Goal: Task Accomplishment & Management: Manage account settings

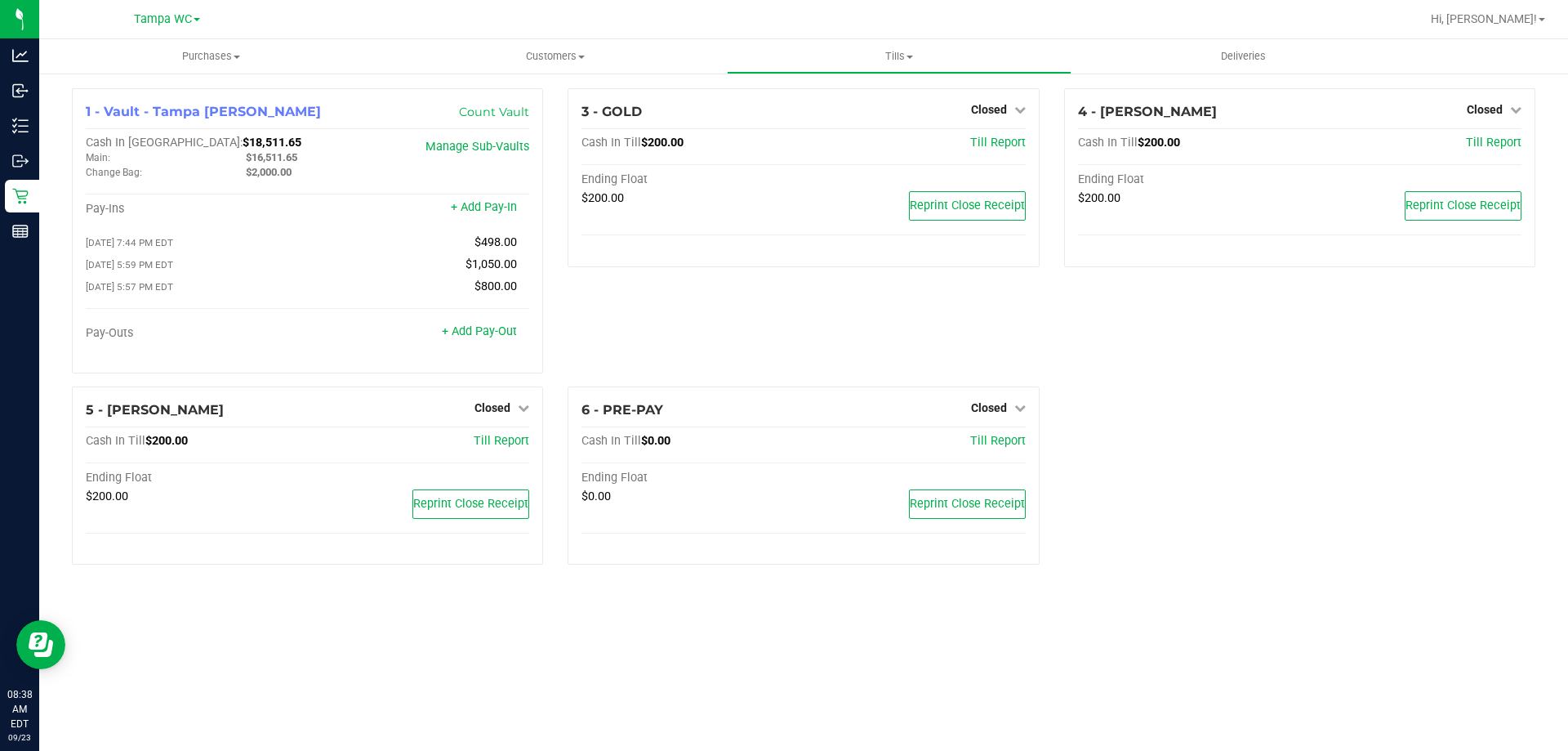
click at [687, 332] on div "3 - GOLD Closed Open Till Cash In Till $200.00 Till Report Ending Float $200.00…" at bounding box center [803, 238] width 496 height 298
click at [1017, 307] on div "3 - GOLD Closed Open Till Cash In Till $200.00 Till Report Ending Float $200.00…" at bounding box center [803, 238] width 496 height 298
click at [1338, 328] on div "4 - [PERSON_NAME]-BISBAL Closed Open Till Cash In Till $200.00 Till Report Endi…" at bounding box center [1299, 238] width 496 height 298
click at [634, 321] on div "3 - GOLD Closed Open Till Cash In Till $200.00 Till Report Ending Float $200.00…" at bounding box center [803, 238] width 496 height 298
click at [823, 289] on div "3 - GOLD Closed Open Till Cash In Till $200.00 Till Report Ending Float $200.00…" at bounding box center [803, 238] width 496 height 298
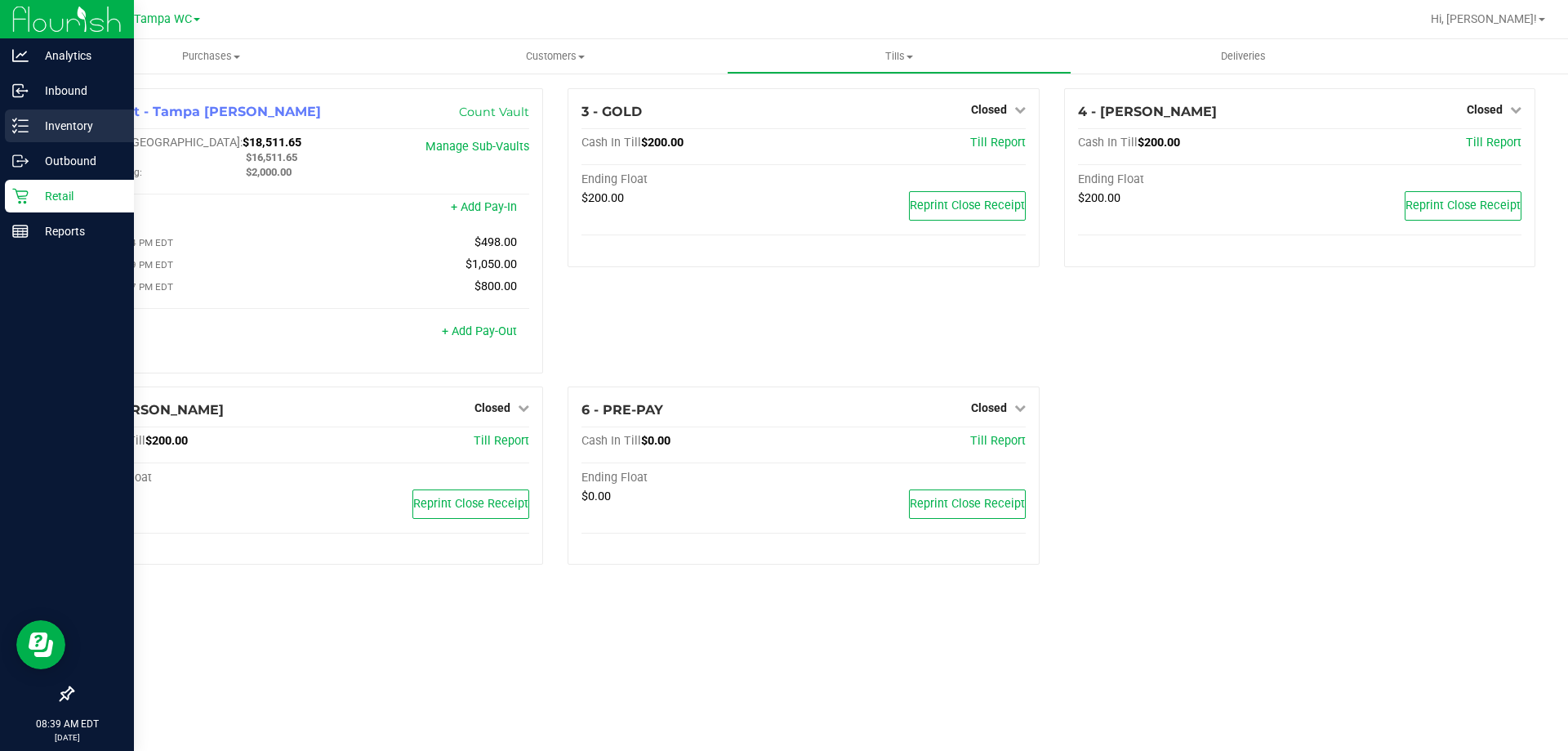
click at [55, 118] on p "Inventory" at bounding box center [77, 126] width 98 height 19
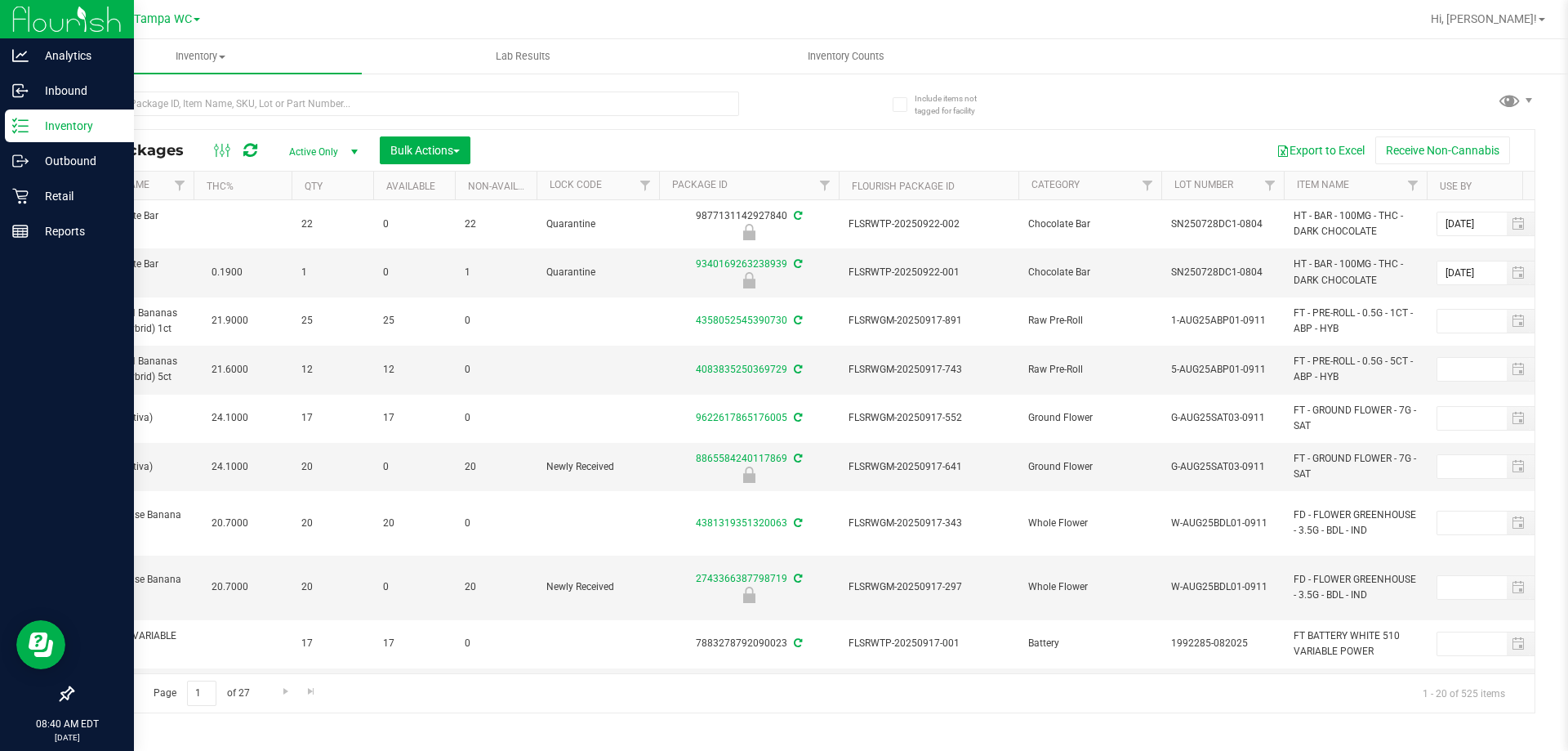
scroll to position [0, 394]
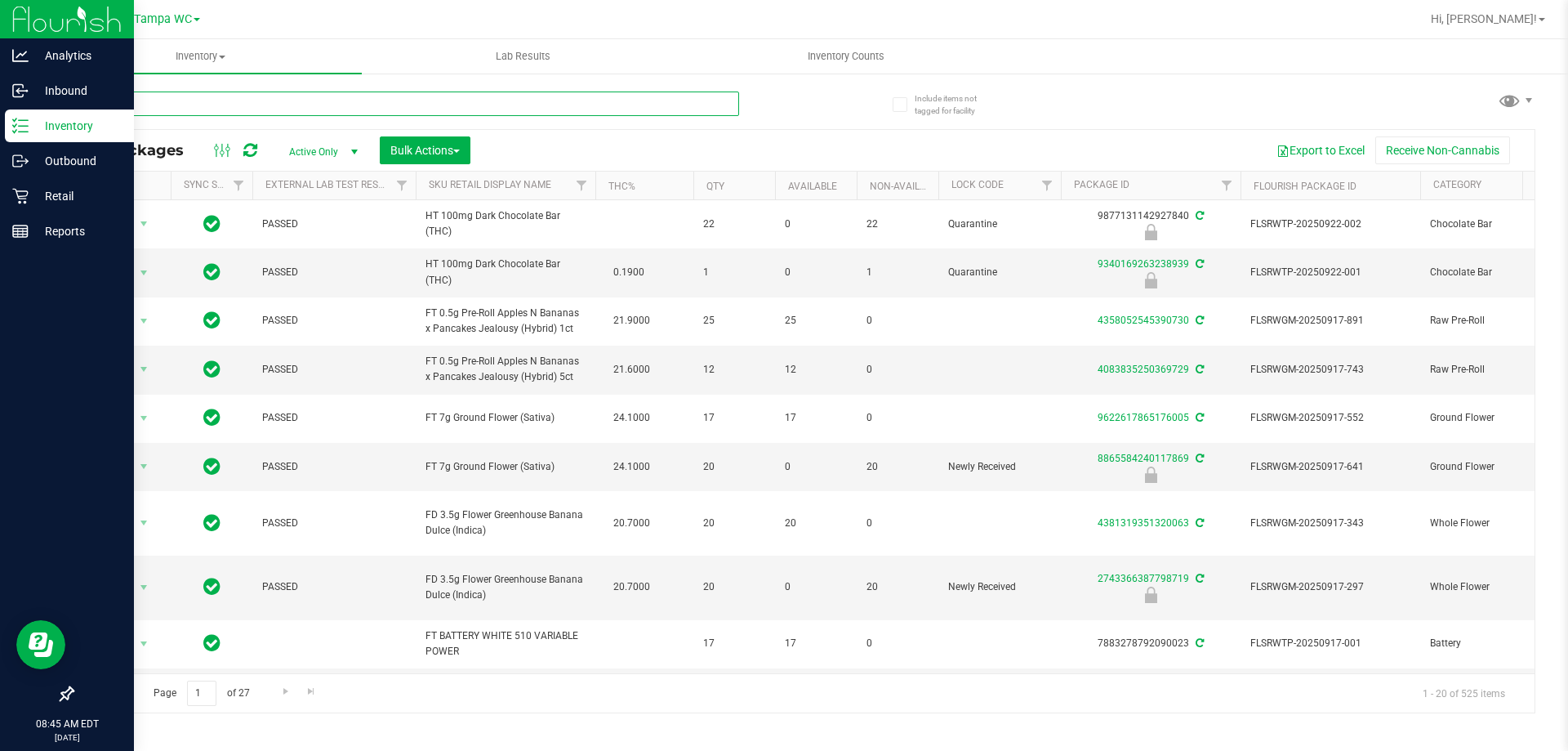
click at [265, 98] on input "text" at bounding box center [405, 103] width 667 height 24
paste input "SN250728DC1-0804"
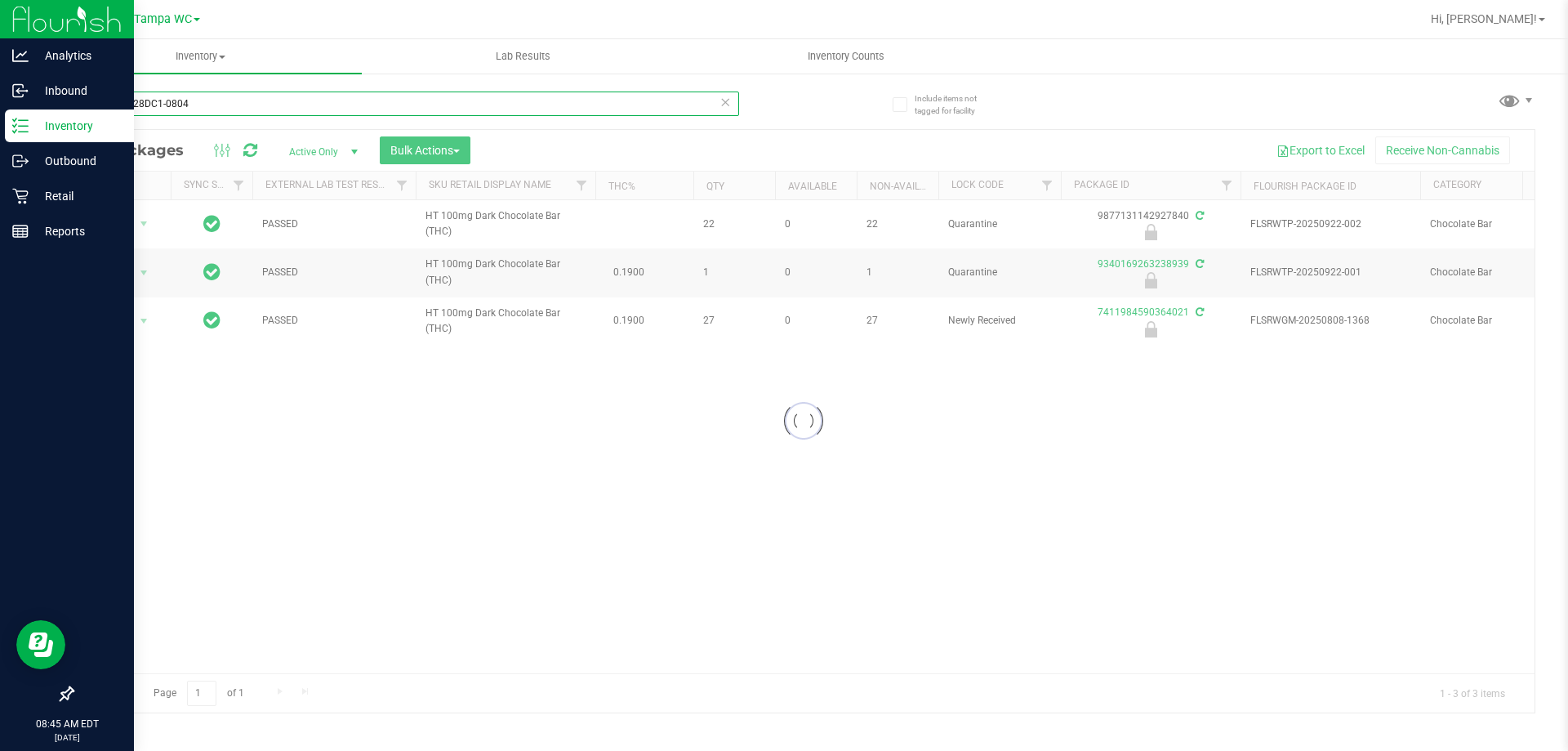
type input "SN250728DC1-0804"
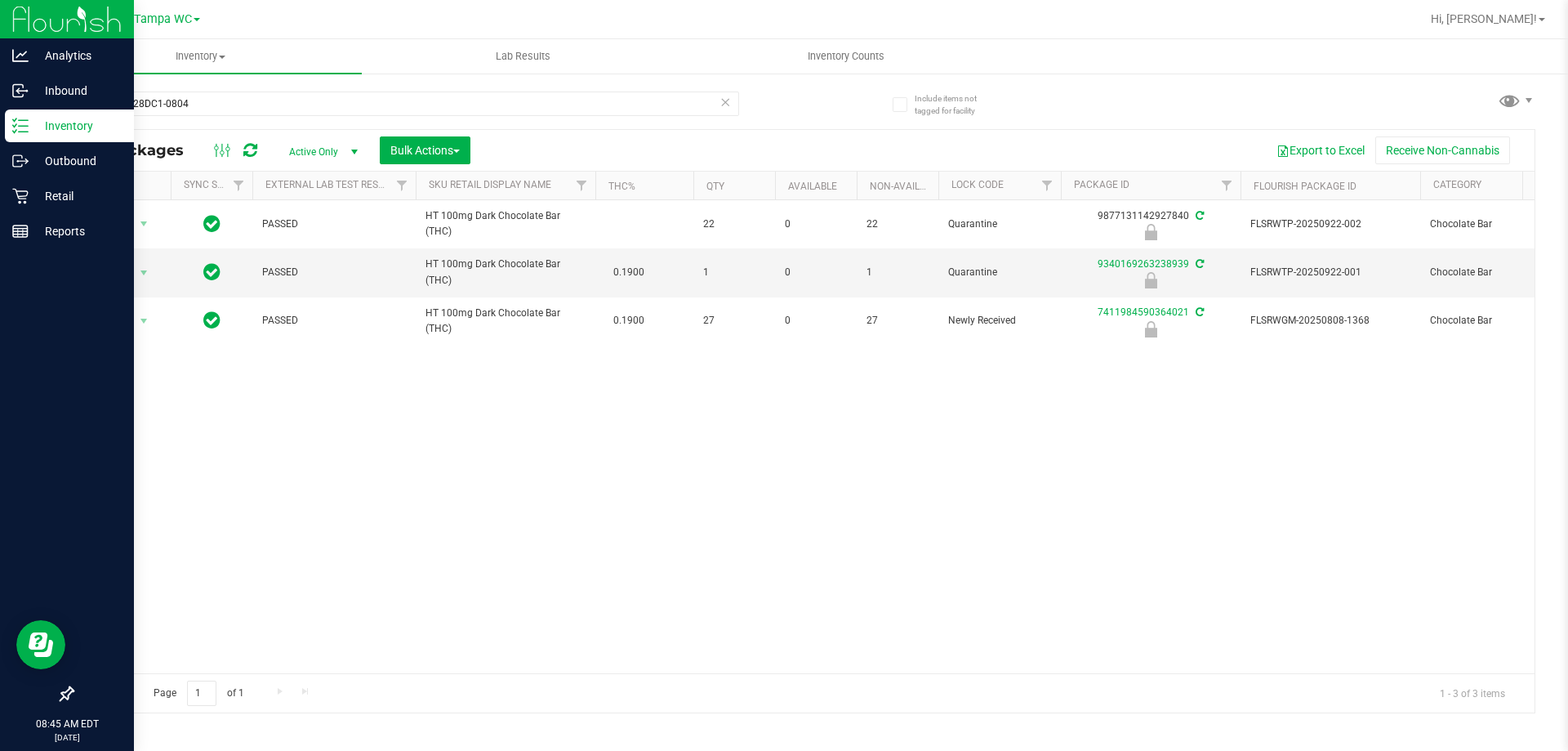
click at [529, 473] on div "Action Action Edit attributes Global inventory Locate package Package audit log…" at bounding box center [803, 436] width 1462 height 473
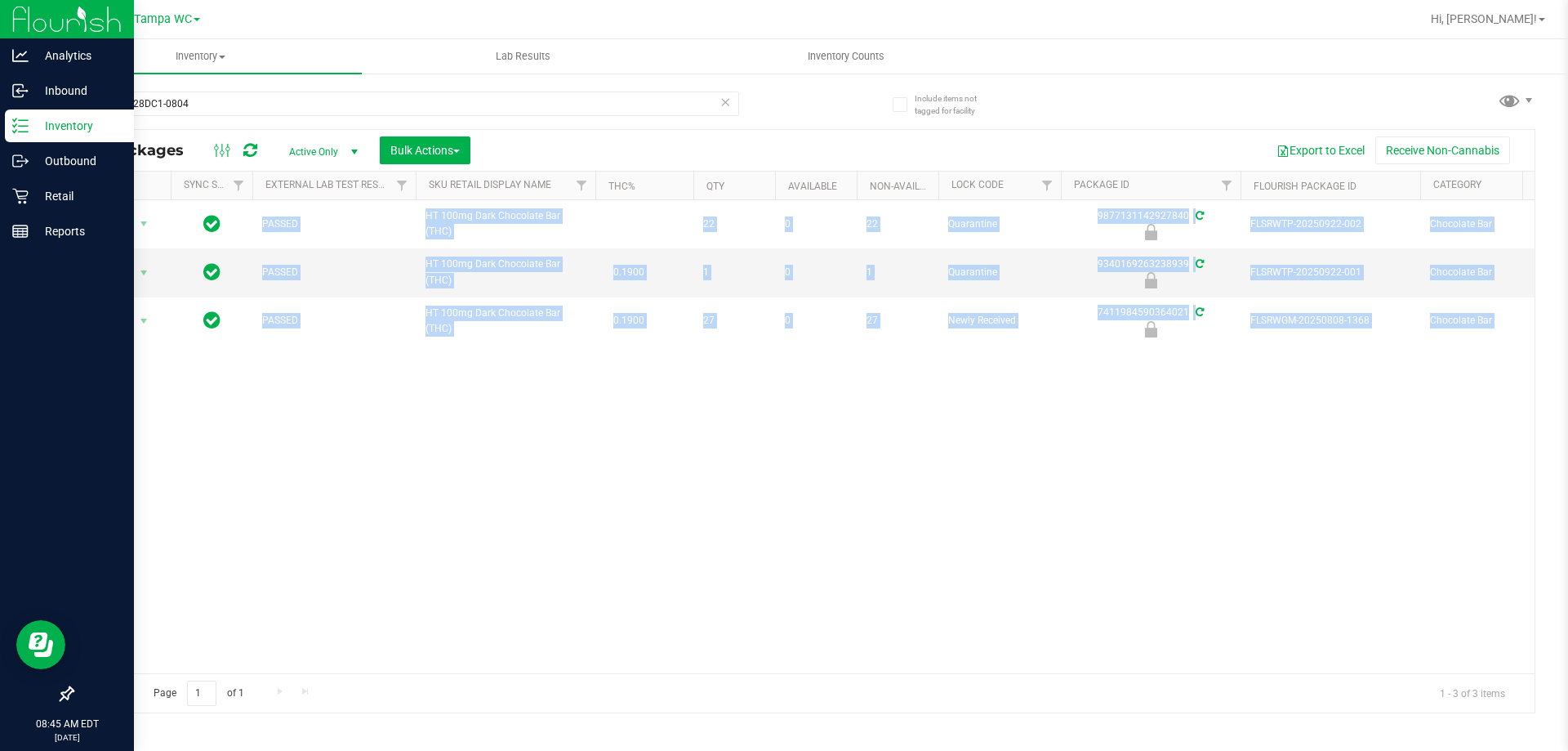
click at [529, 473] on div "Action Action Edit attributes Global inventory Locate package Package audit log…" at bounding box center [803, 436] width 1462 height 473
click at [652, 411] on div "Action Action Edit attributes Global inventory Locate package Package audit log…" at bounding box center [803, 436] width 1462 height 473
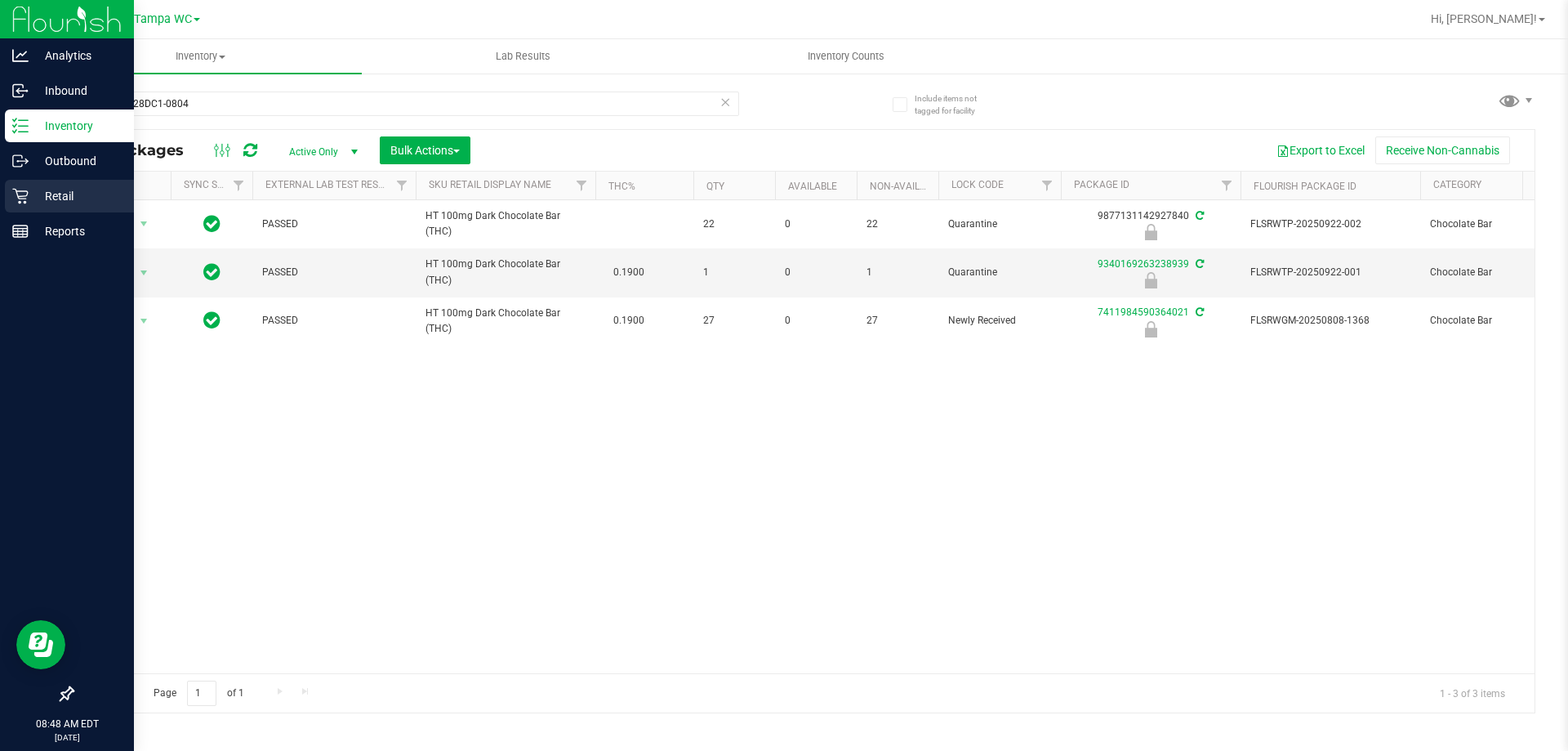
click at [20, 187] on div "Retail" at bounding box center [69, 197] width 130 height 33
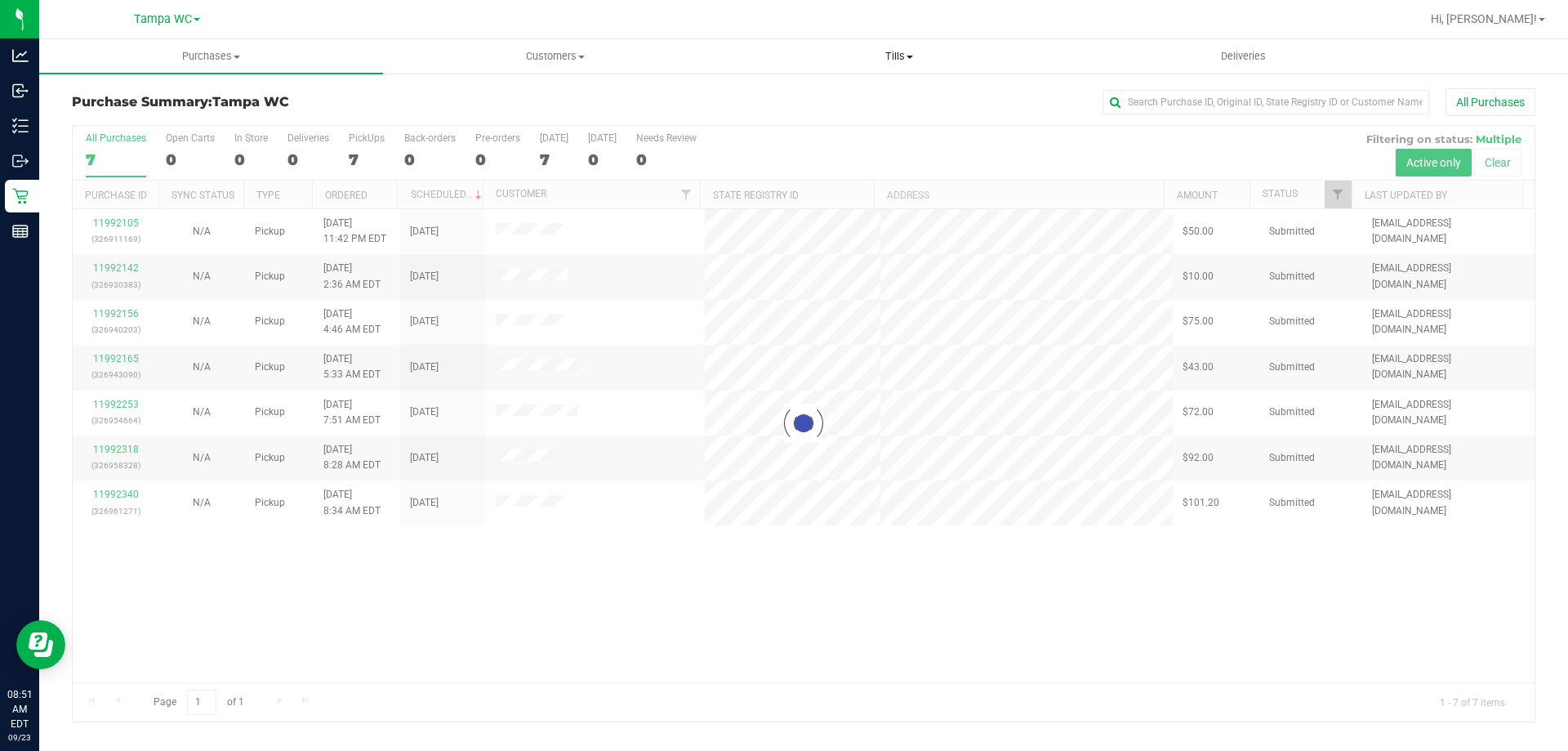
click at [882, 48] on uib-tab-heading "Tills Manage tills Reconcile e-payments" at bounding box center [898, 56] width 342 height 33
click at [817, 97] on span "Manage tills" at bounding box center [781, 98] width 110 height 14
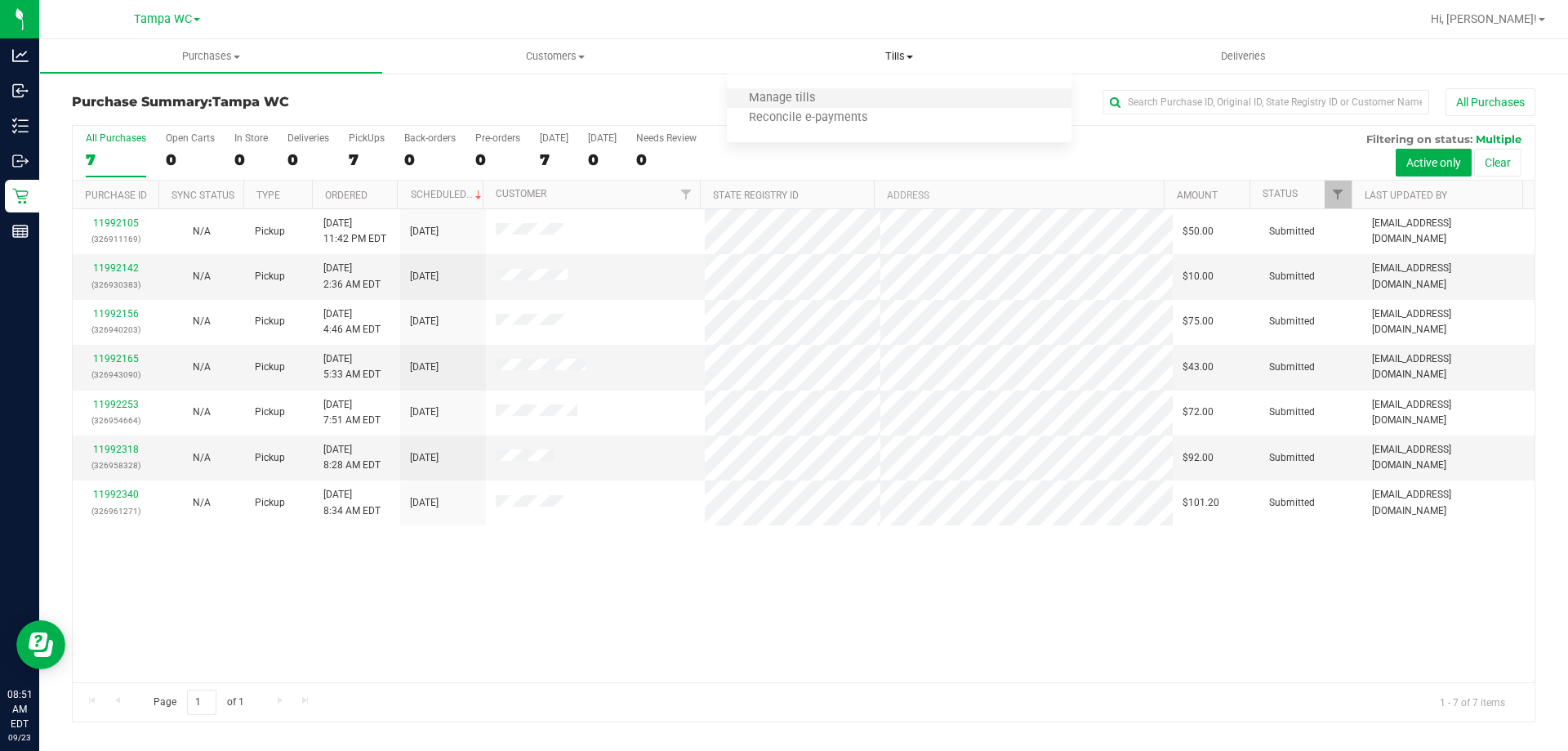
click at [789, 107] on li "Manage tills" at bounding box center [898, 98] width 344 height 19
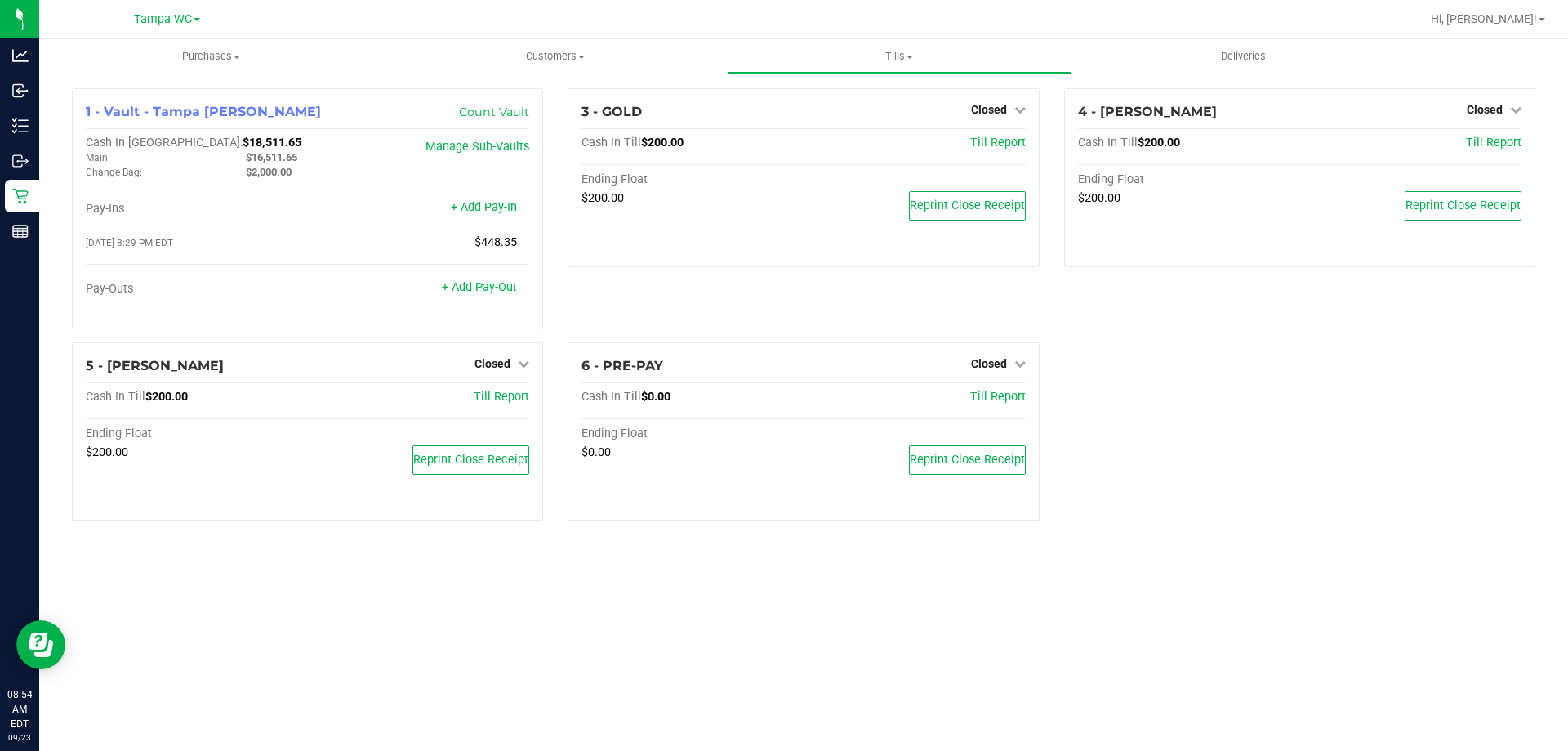
click at [731, 313] on div "3 - GOLD Closed Open Till Cash In Till $200.00 Till Report Ending Float $200.00…" at bounding box center [803, 215] width 496 height 254
click at [847, 322] on div "3 - GOLD Closed Open Till Cash In Till $200.00 Till Report Ending Float $200.00…" at bounding box center [803, 215] width 496 height 254
click at [611, 317] on div "3 - GOLD Closed Open Till Cash In Till $200.00 Till Report Ending Float $200.00…" at bounding box center [803, 215] width 496 height 254
drag, startPoint x: 1137, startPoint y: 343, endPoint x: 1154, endPoint y: 343, distance: 17.0
click at [1139, 342] on div "4 - [PERSON_NAME]-BISBAL Closed Open Till Cash In Till $200.00 Till Report Endi…" at bounding box center [1299, 215] width 496 height 254
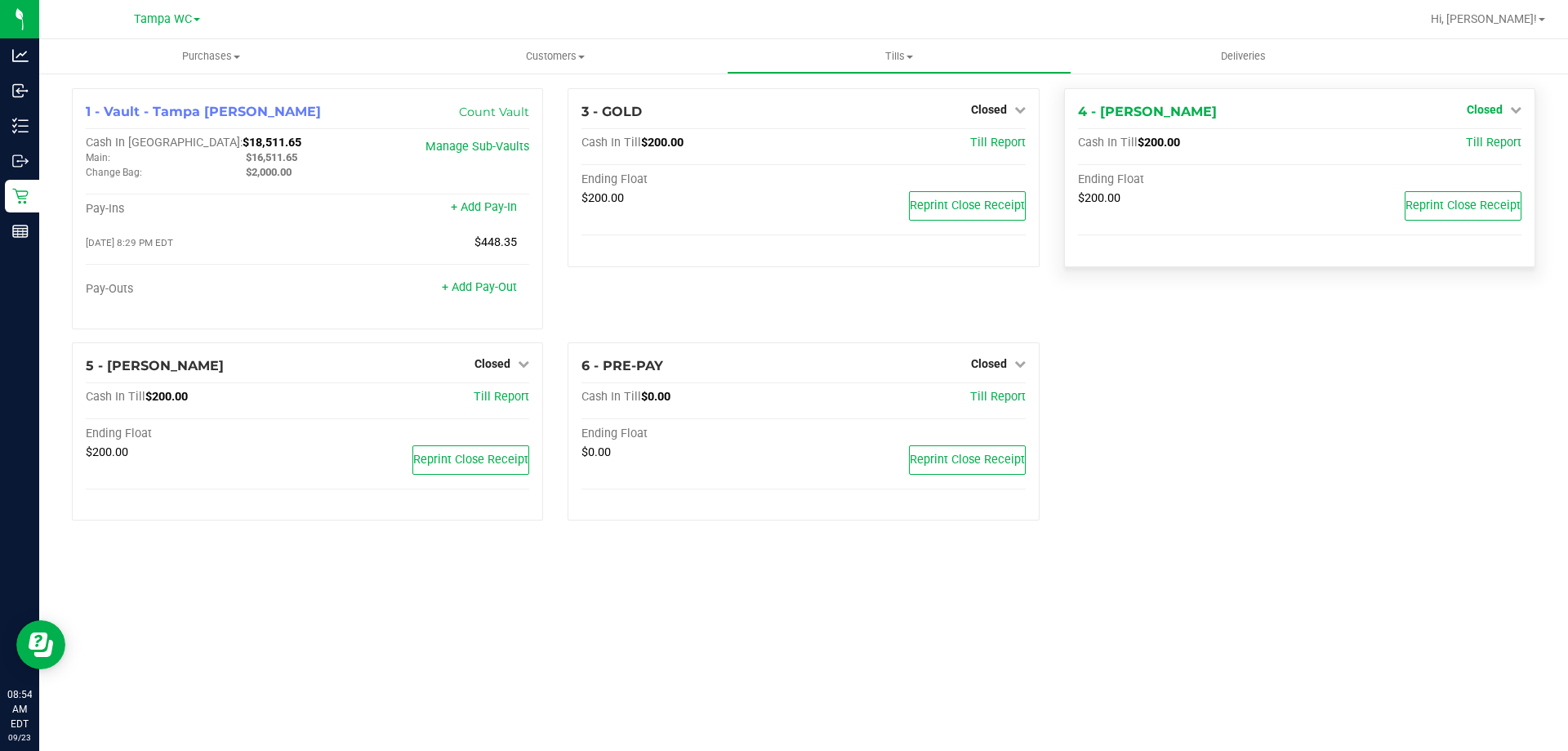
click at [1480, 116] on span "Closed" at bounding box center [1484, 109] width 36 height 13
click at [1483, 147] on link "Open Till" at bounding box center [1484, 143] width 43 height 13
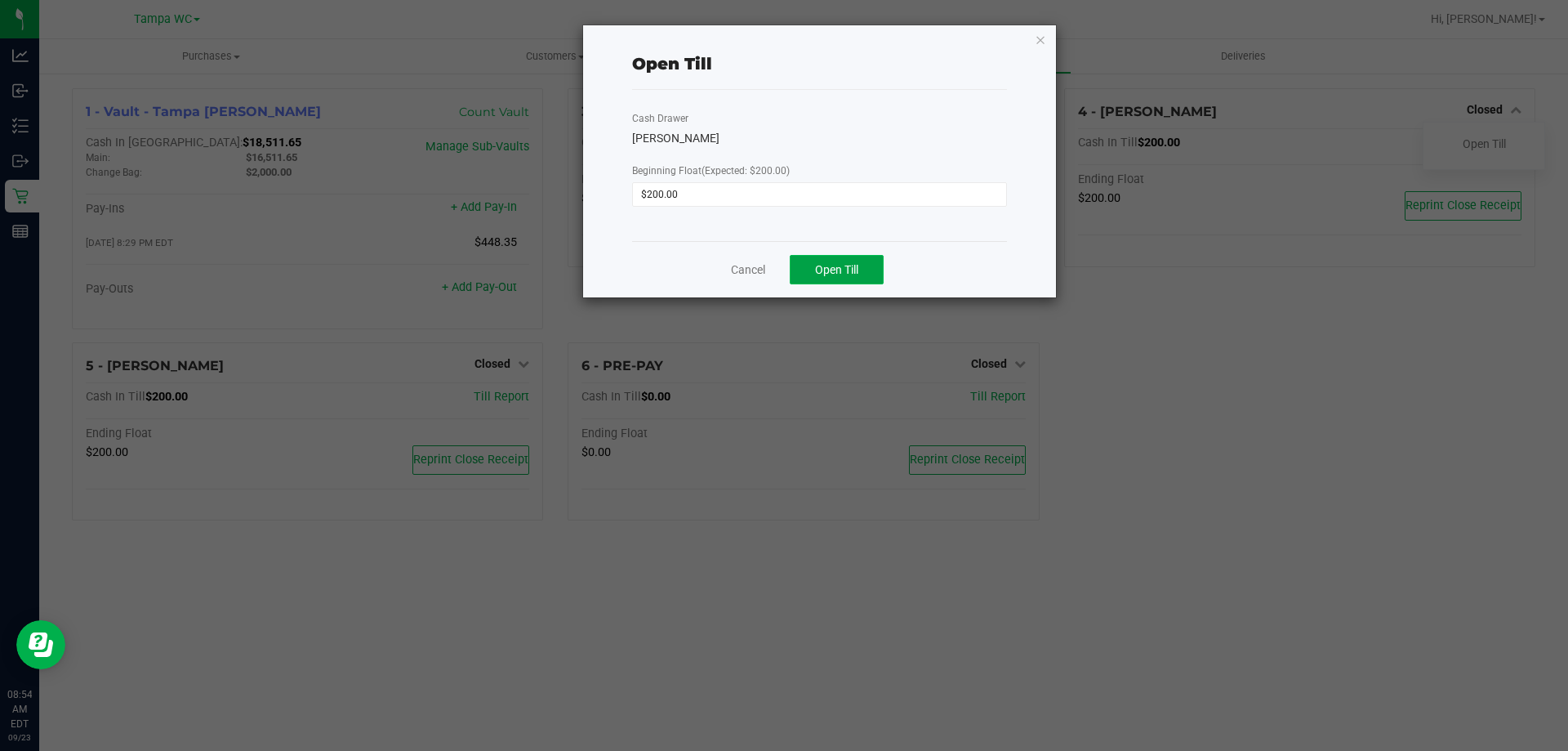
drag, startPoint x: 860, startPoint y: 268, endPoint x: 864, endPoint y: 260, distance: 8.9
click at [859, 268] on button "Open Till" at bounding box center [837, 270] width 93 height 29
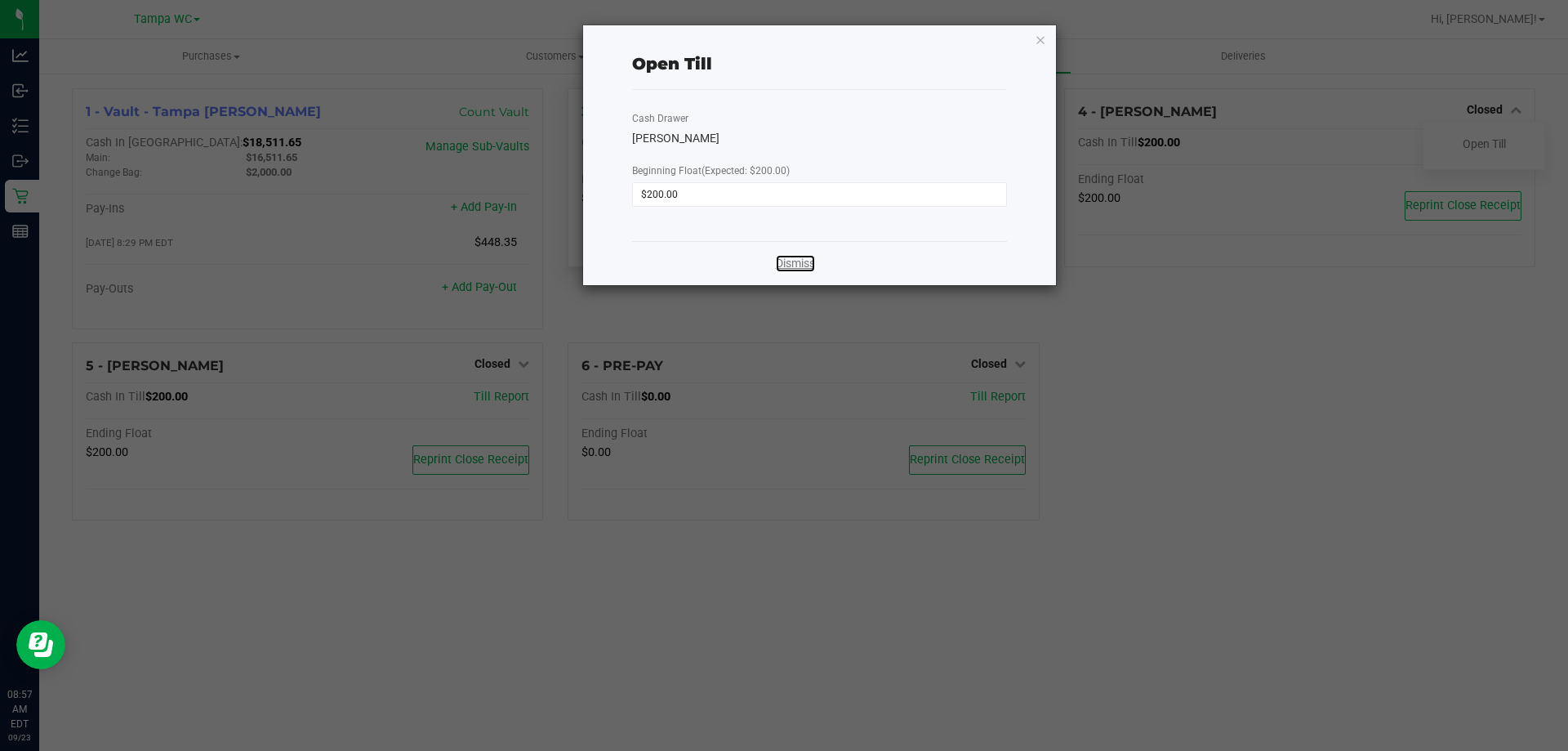
click at [812, 266] on link "Dismiss" at bounding box center [796, 264] width 39 height 18
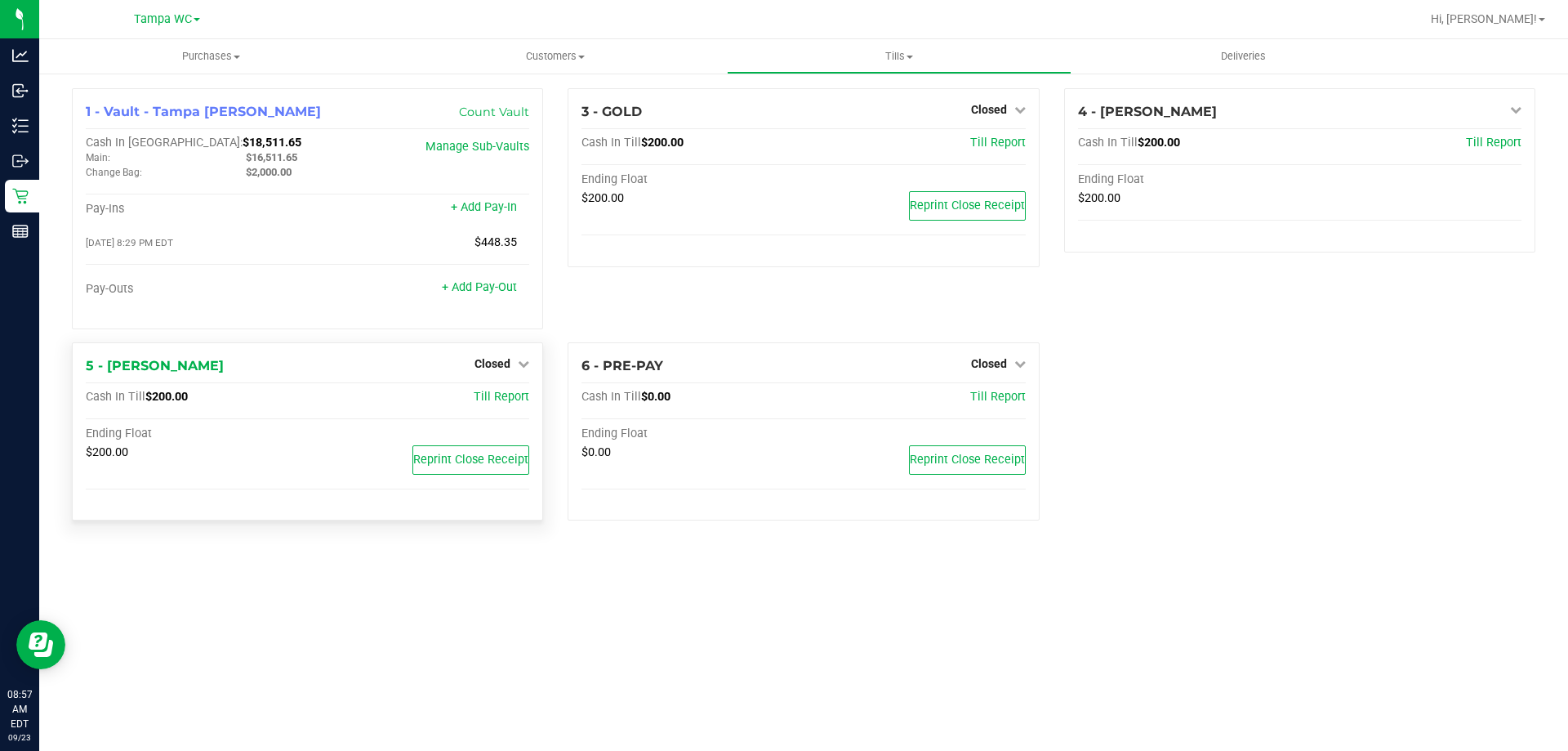
click at [498, 358] on div "Closed" at bounding box center [502, 363] width 55 height 19
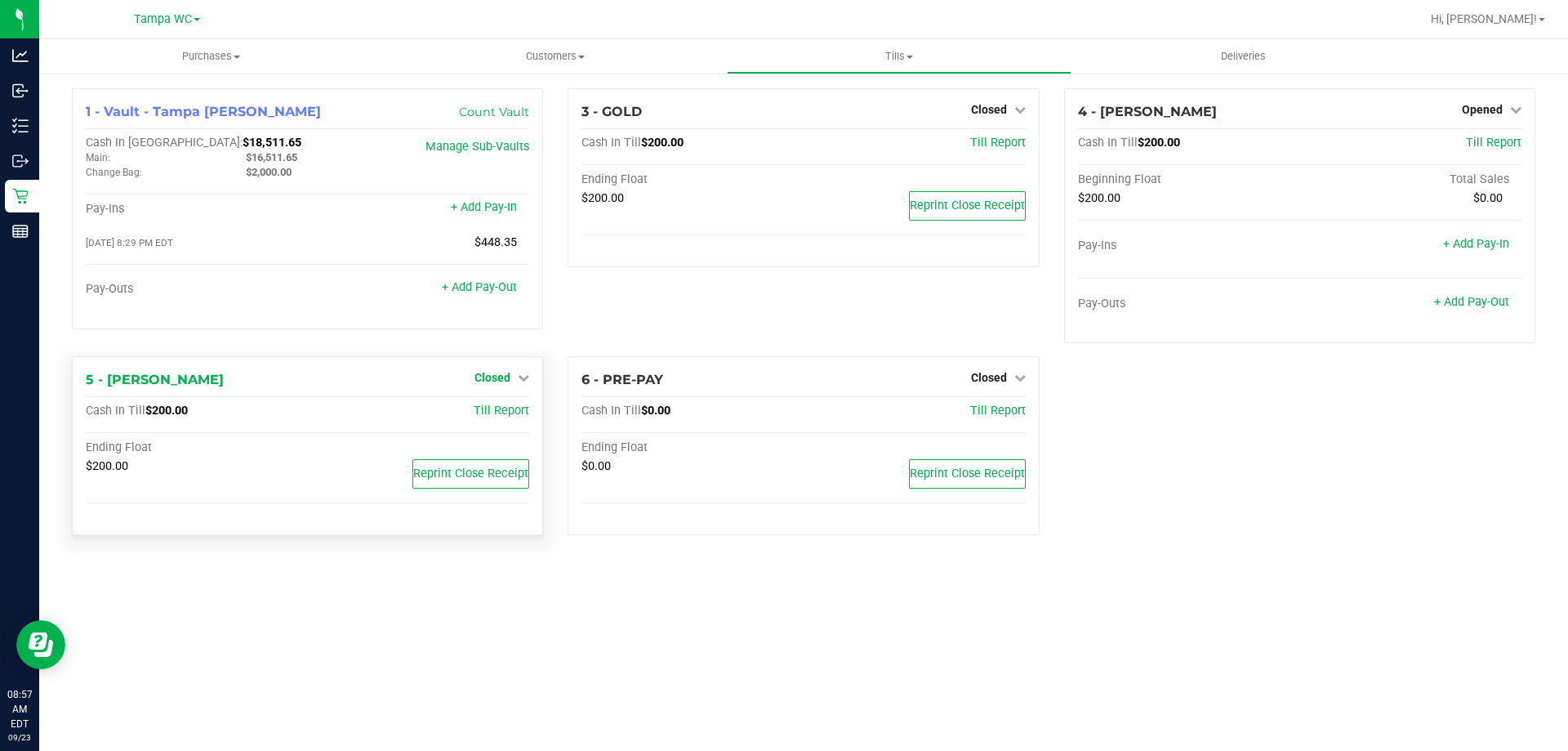
click at [504, 381] on span "Closed" at bounding box center [492, 377] width 36 height 13
click at [504, 415] on link "Open Till" at bounding box center [492, 411] width 43 height 13
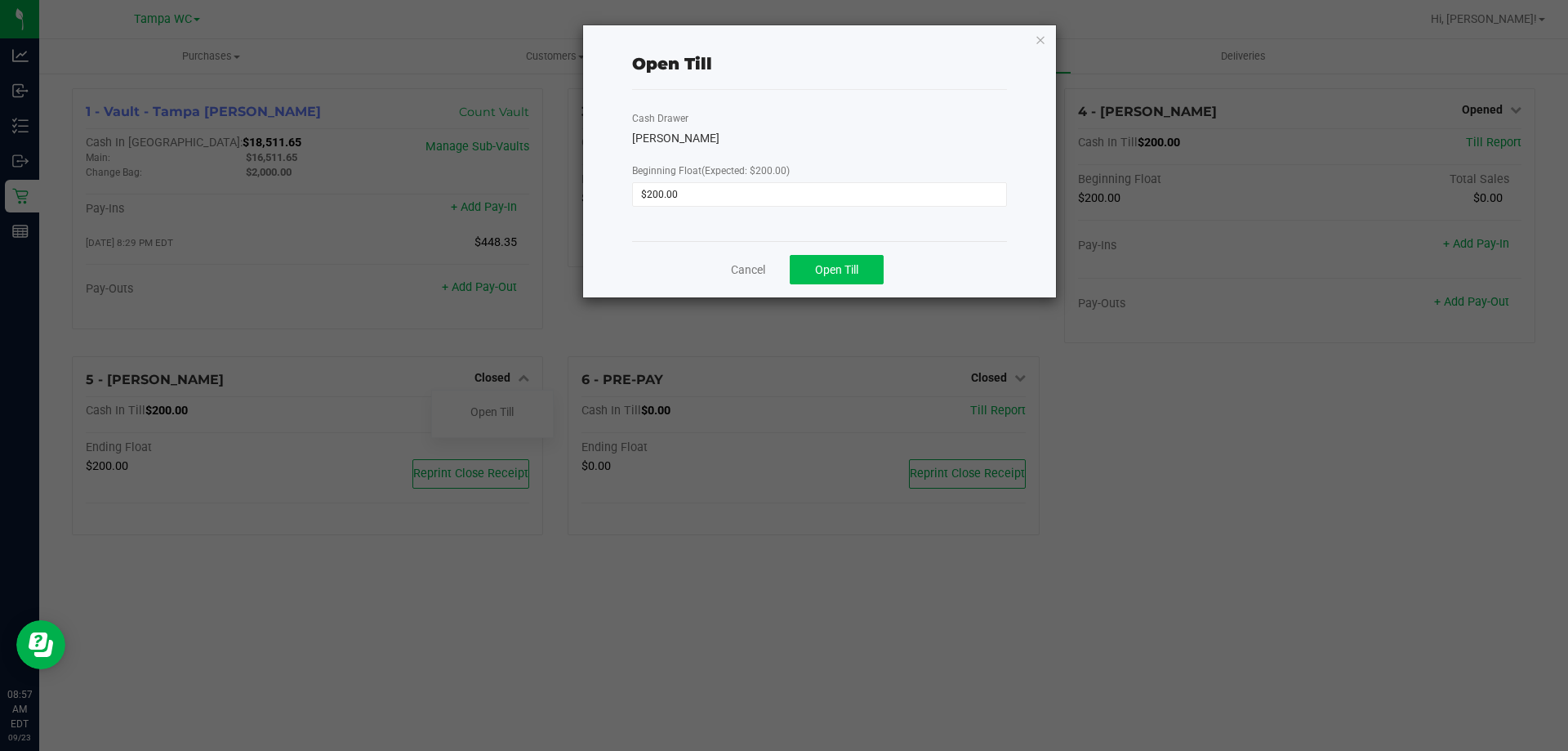
drag, startPoint x: 840, startPoint y: 253, endPoint x: 840, endPoint y: 262, distance: 9.0
click at [840, 262] on div "Cancel Open Till" at bounding box center [819, 269] width 375 height 56
click at [840, 263] on span "Open Till" at bounding box center [837, 269] width 43 height 13
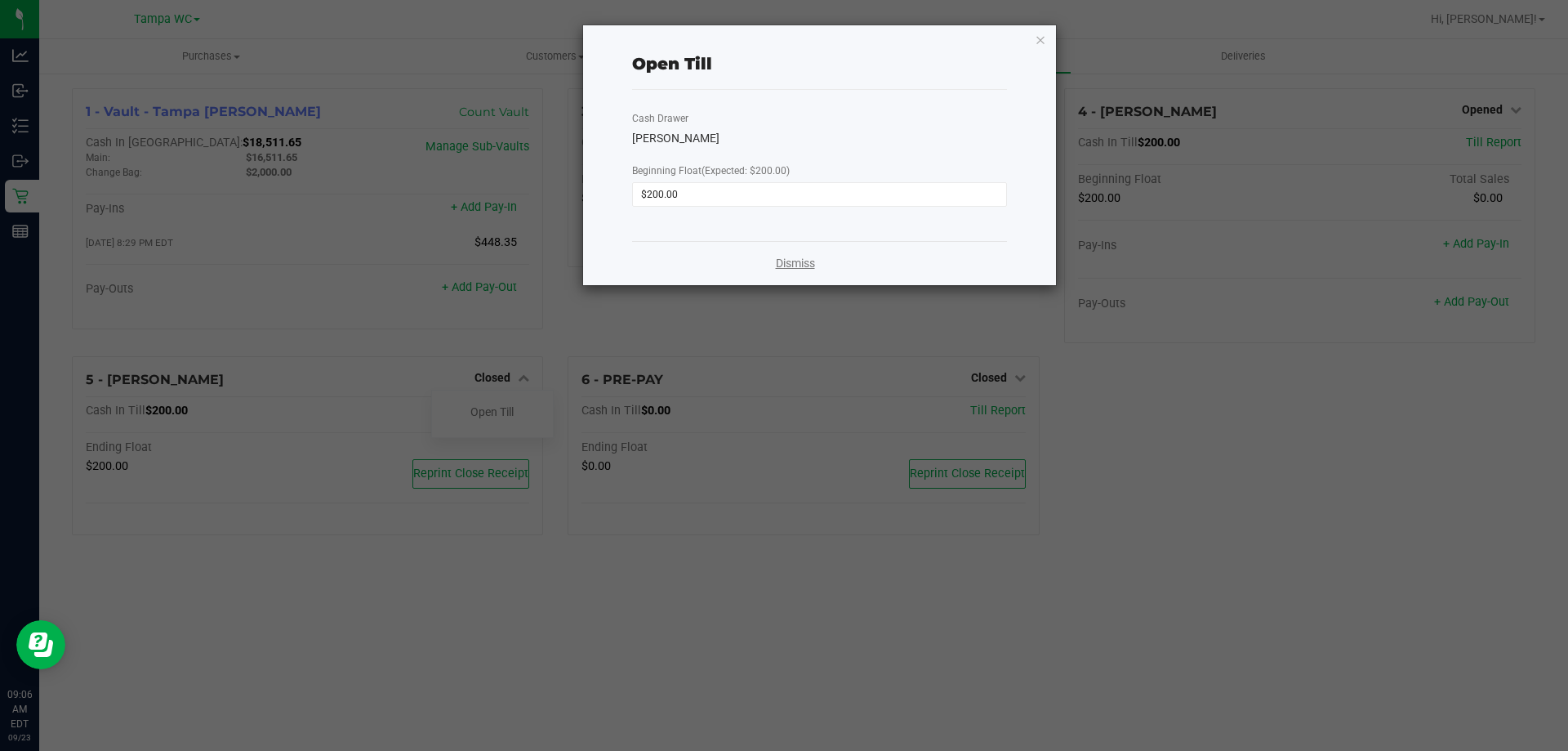
click at [794, 262] on link "Dismiss" at bounding box center [796, 264] width 39 height 18
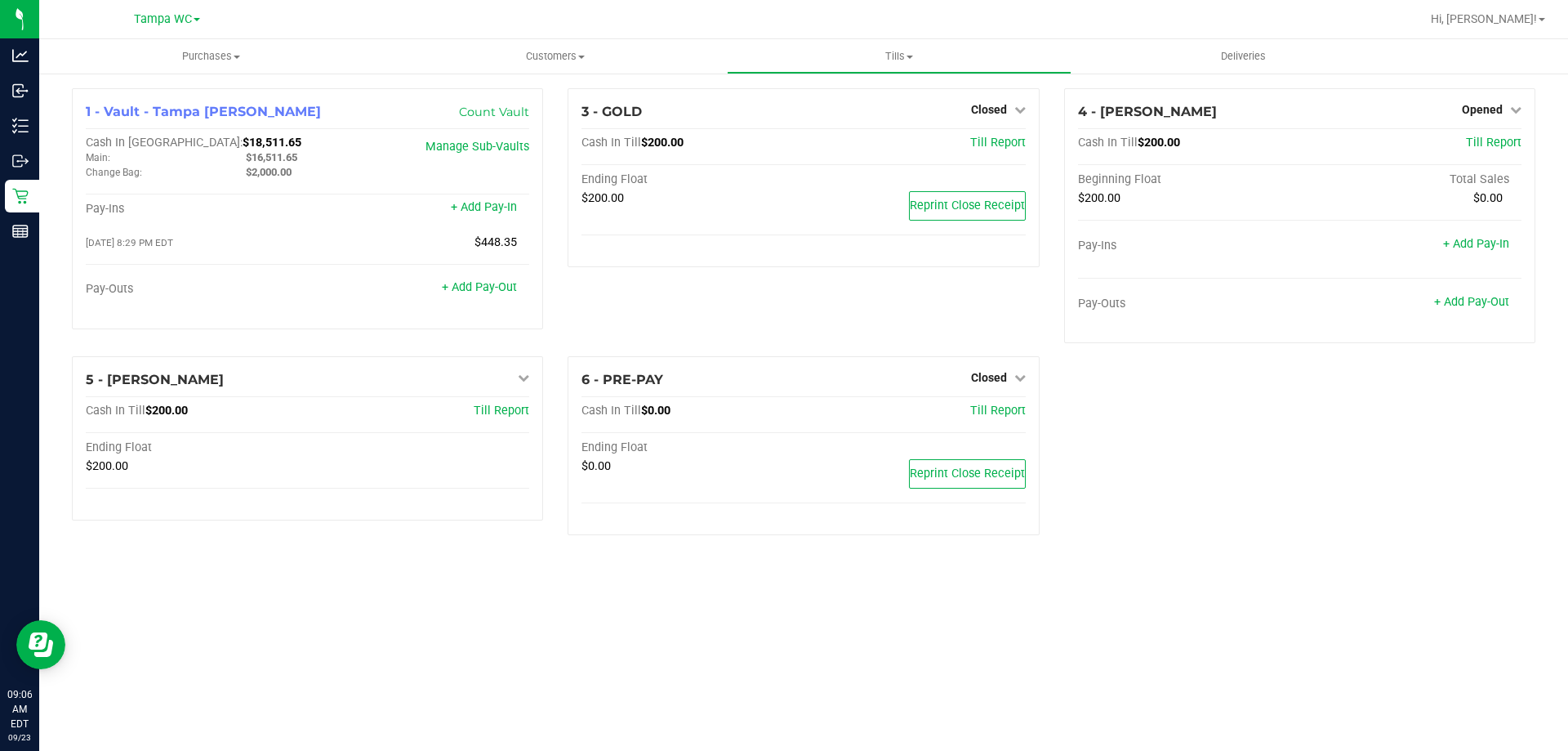
click at [801, 286] on div "3 - GOLD Closed Open Till Cash In Till $200.00 Till Report Ending Float $200.00…" at bounding box center [803, 222] width 496 height 268
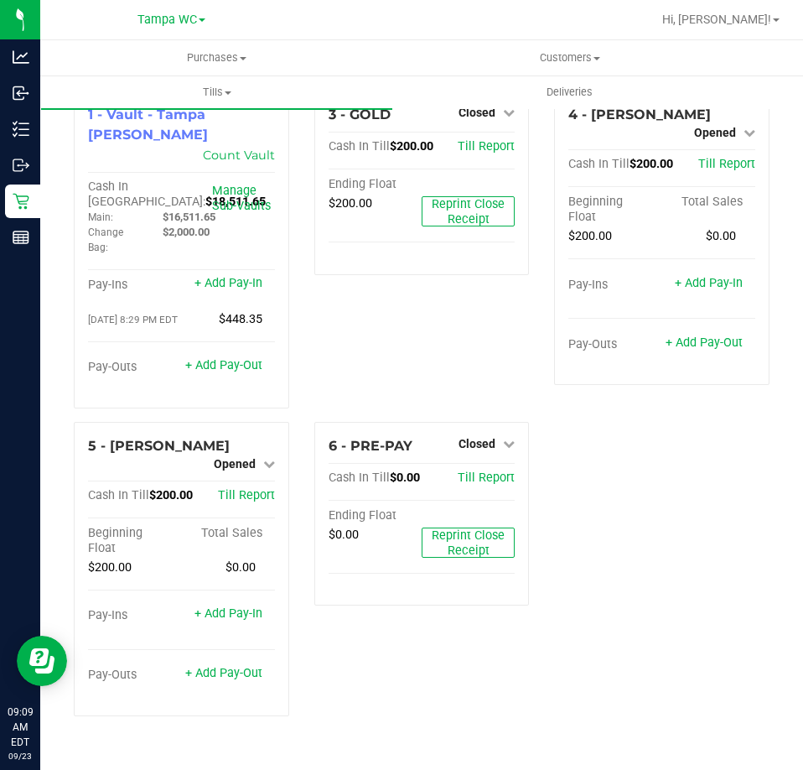
click at [403, 324] on div "3 - GOLD Closed Open Till Cash In Till $200.00 Till Report Ending Float $200.00…" at bounding box center [422, 256] width 241 height 331
click at [198, 211] on span "$16,511.65" at bounding box center [189, 217] width 53 height 13
